Goal: Navigation & Orientation: Find specific page/section

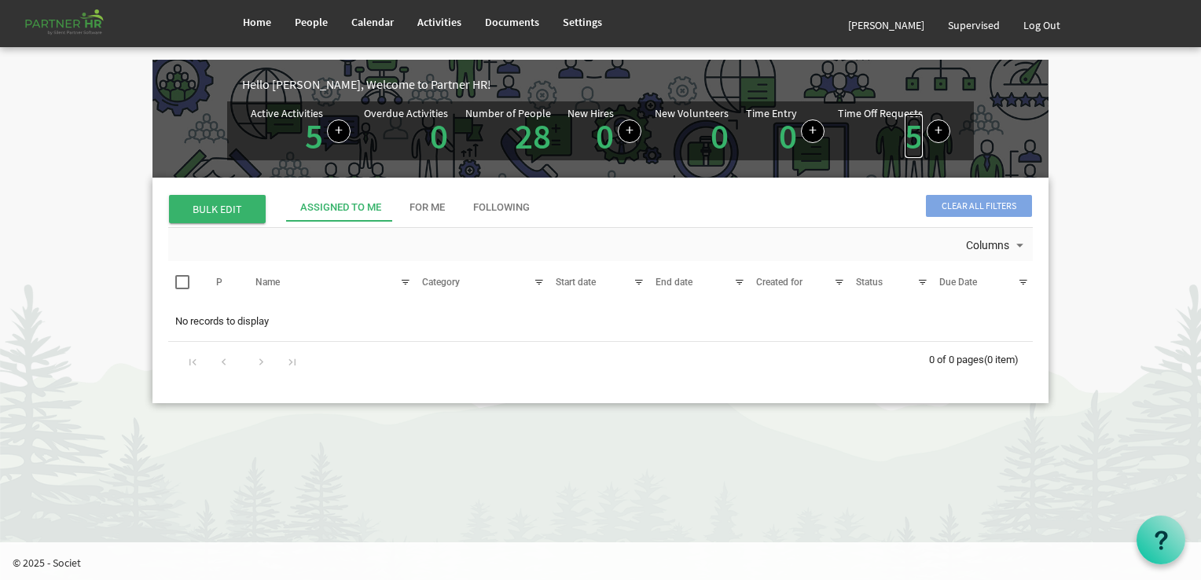
click at [910, 127] on link "5" at bounding box center [914, 136] width 18 height 44
click at [299, 9] on link "People" at bounding box center [311, 22] width 57 height 44
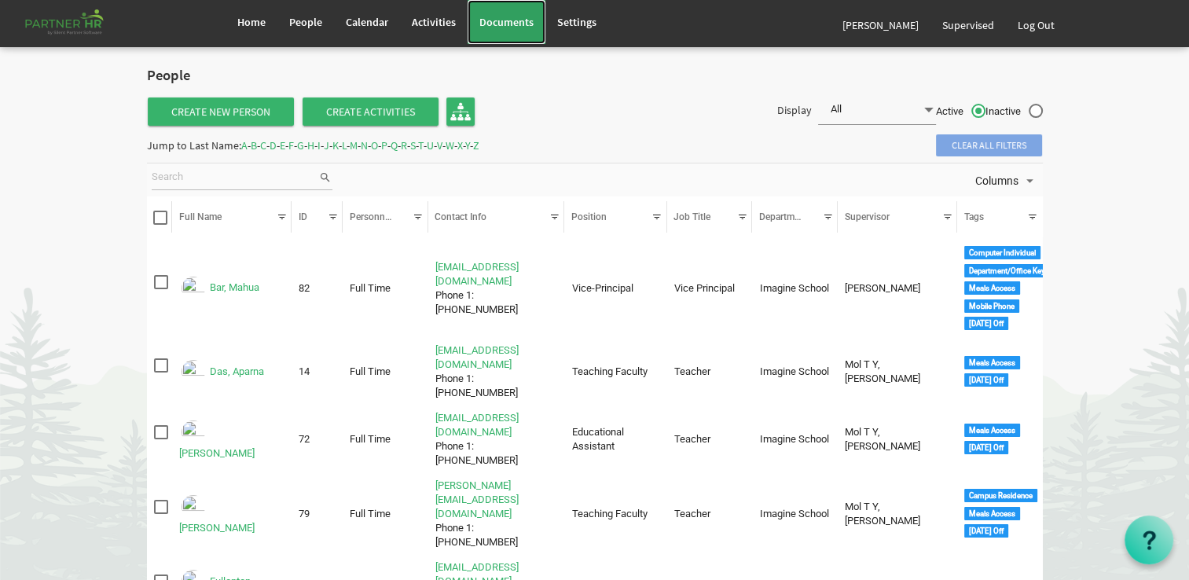
click at [502, 17] on span "Documents" at bounding box center [506, 22] width 54 height 14
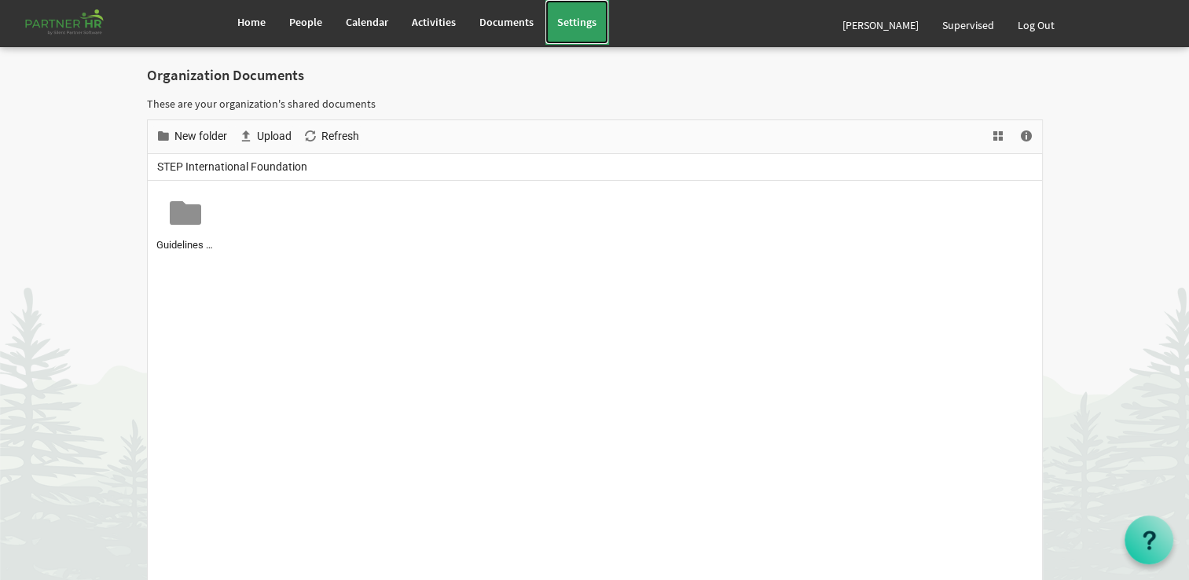
click at [573, 17] on span "Settings" at bounding box center [576, 22] width 39 height 14
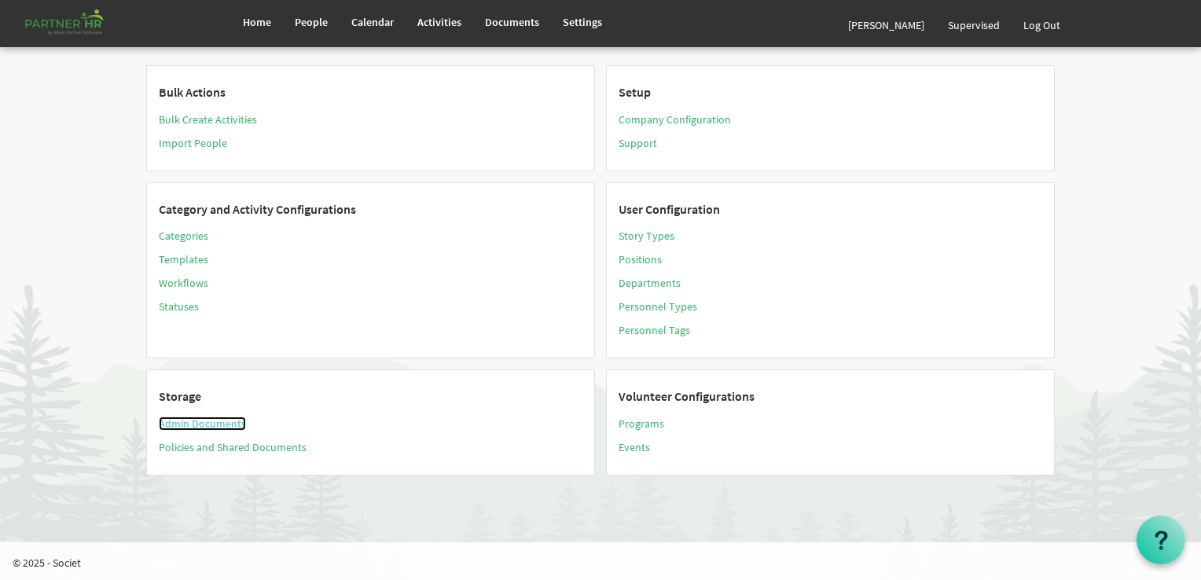
click at [202, 417] on link "Admin Documents" at bounding box center [202, 424] width 87 height 14
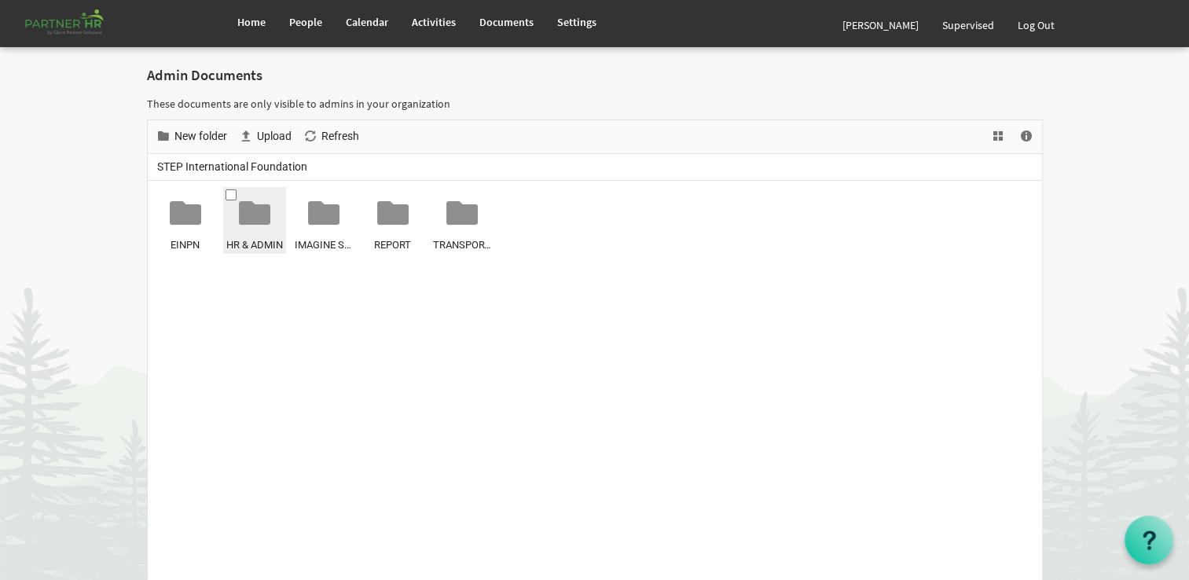
click at [250, 213] on div at bounding box center [254, 212] width 31 height 31
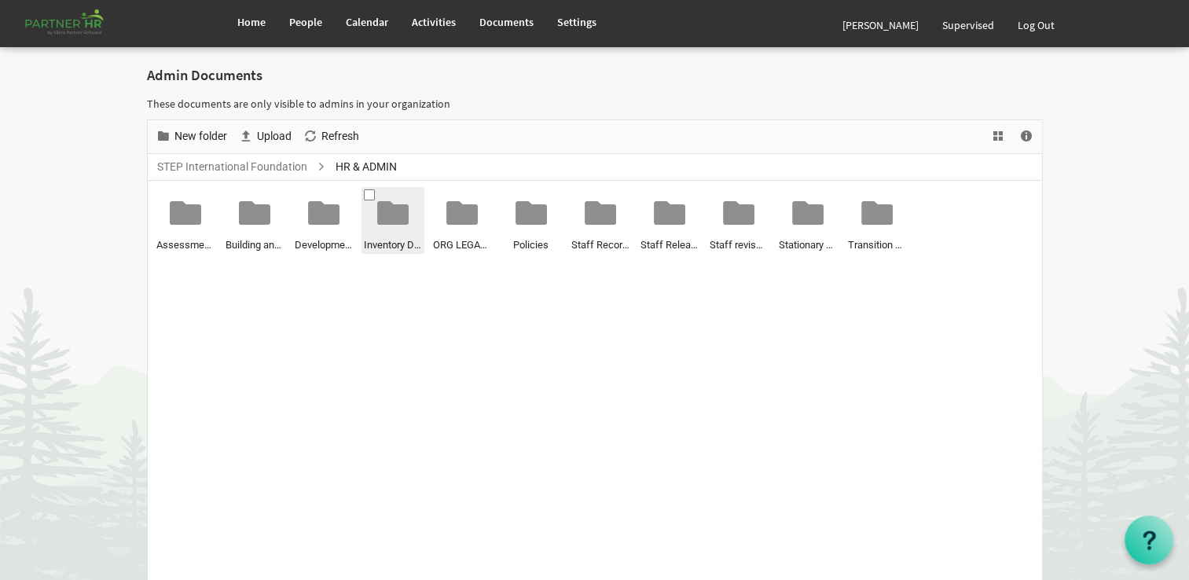
click at [384, 225] on div at bounding box center [392, 212] width 31 height 31
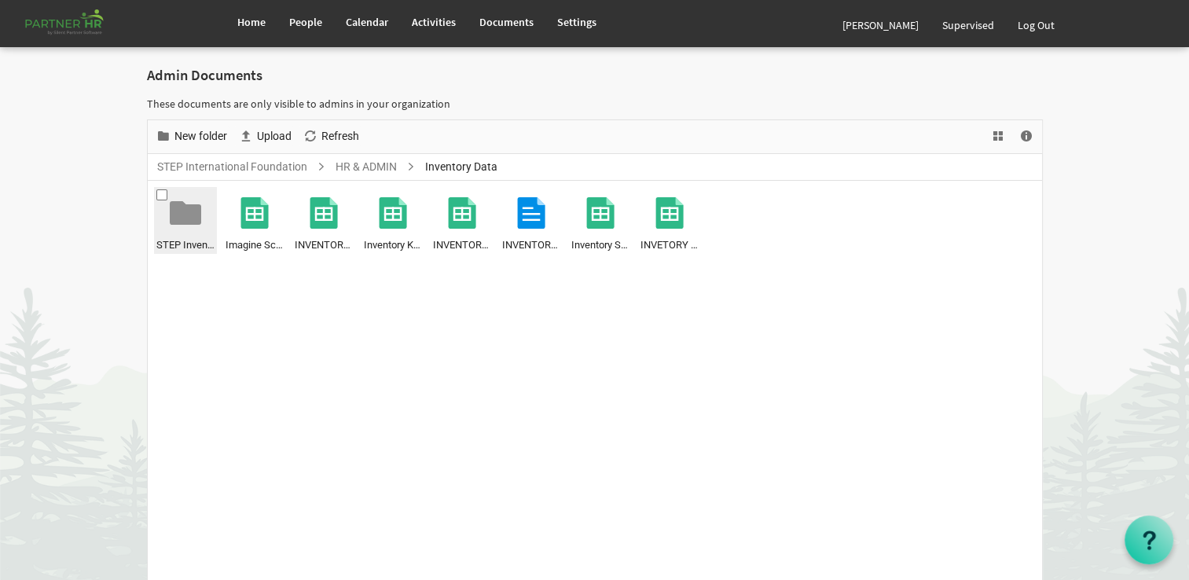
click at [178, 222] on div at bounding box center [185, 212] width 31 height 31
click at [176, 213] on div at bounding box center [185, 212] width 31 height 31
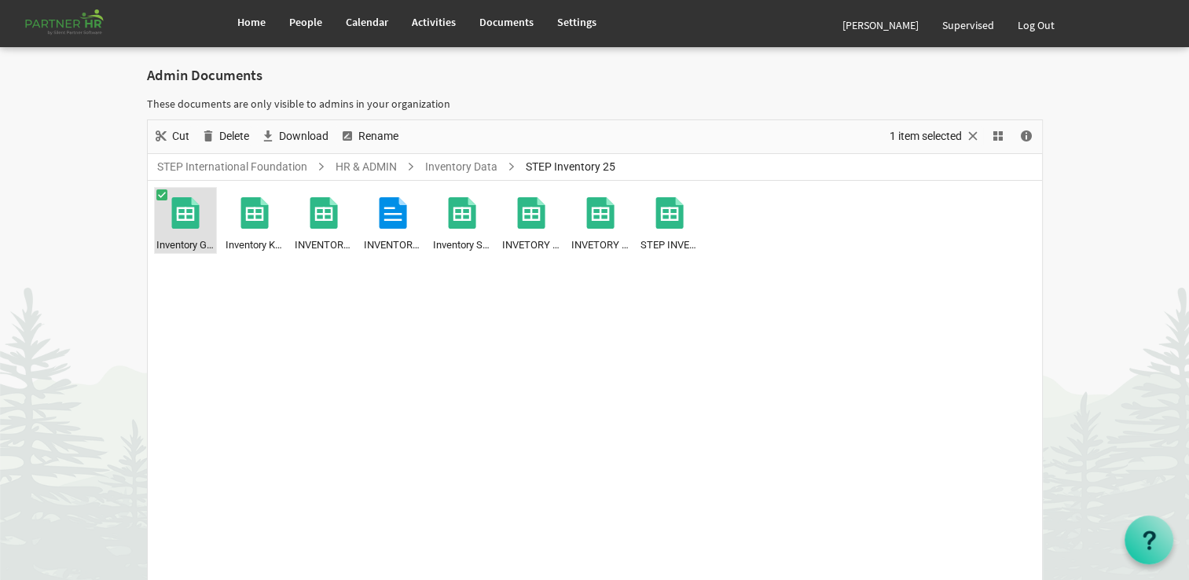
click at [176, 213] on div at bounding box center [185, 212] width 31 height 31
click at [764, 222] on ul "Inventory Guest House ground Floor.xlsx Inventory Kitchen and Dinning 2025.xlsx…" at bounding box center [595, 425] width 894 height 488
